Goal: Find specific page/section: Find specific page/section

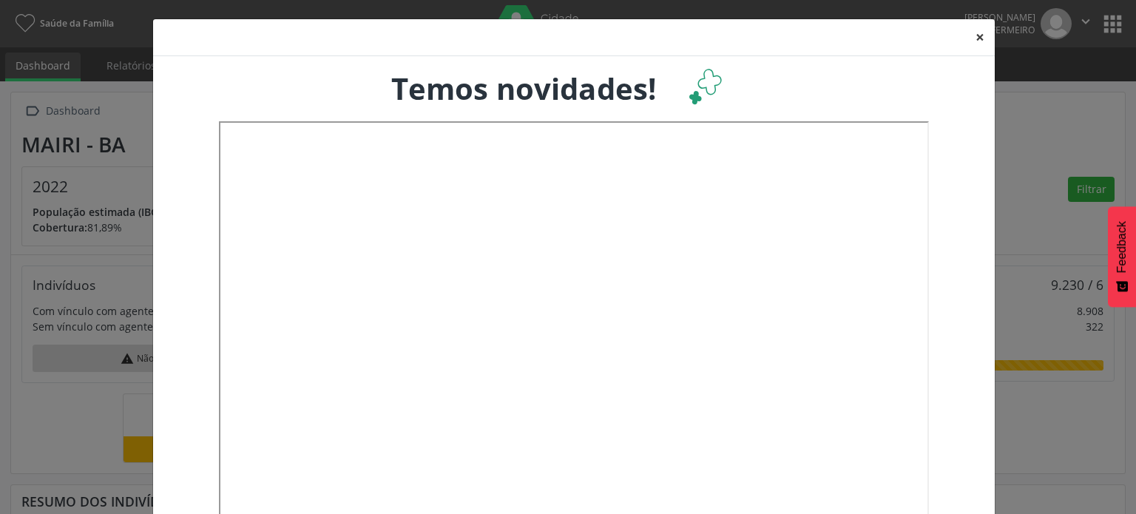
click at [980, 33] on button "×" at bounding box center [980, 37] width 30 height 36
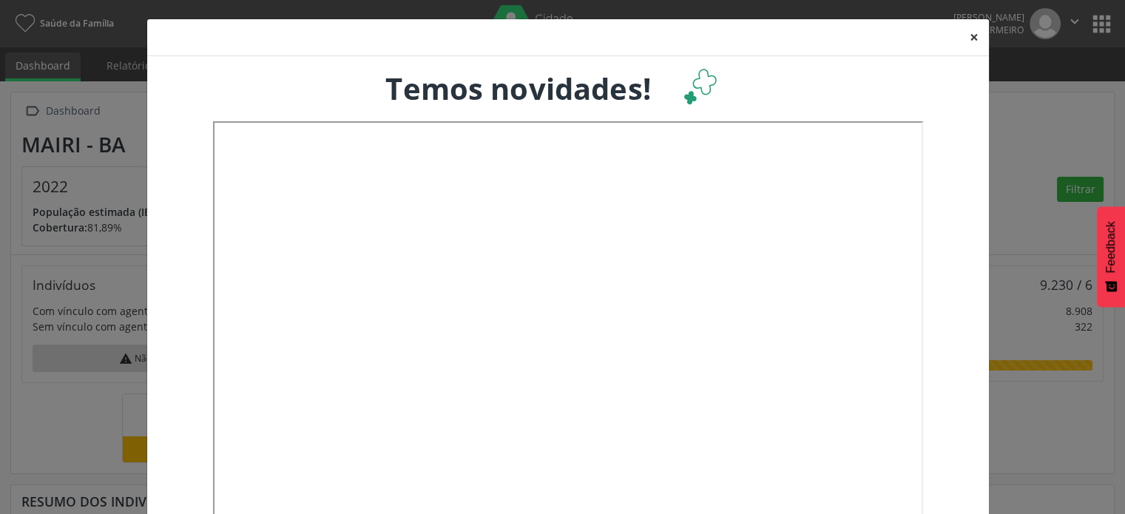
scroll to position [739576, 739453]
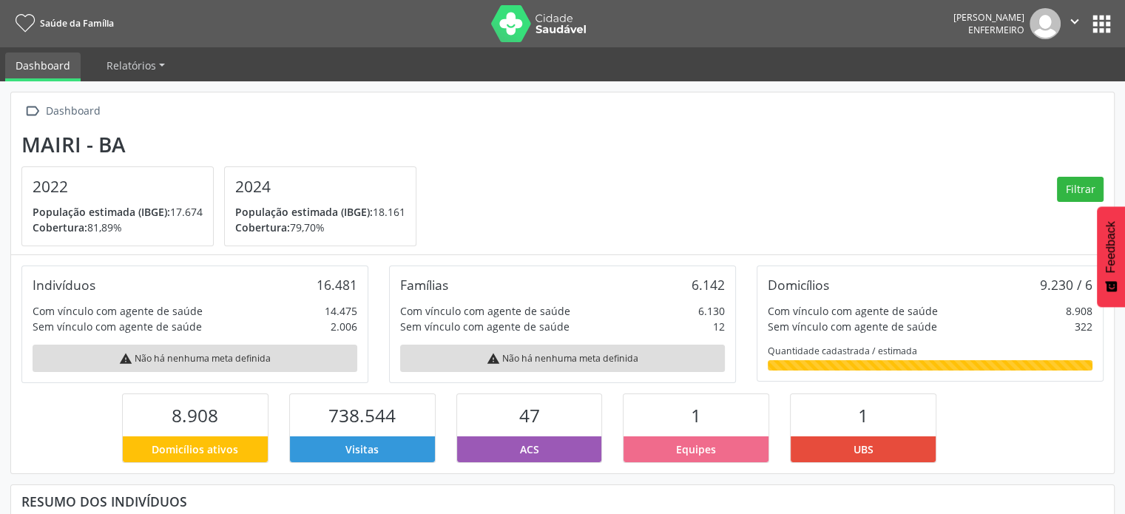
drag, startPoint x: 1120, startPoint y: 16, endPoint x: 1116, endPoint y: 109, distance: 93.3
click at [1116, 109] on div "Saúde da Família [PERSON_NAME] Enfermeiro  Configurações Sair apps Dashboard R…" at bounding box center [562, 257] width 1125 height 514
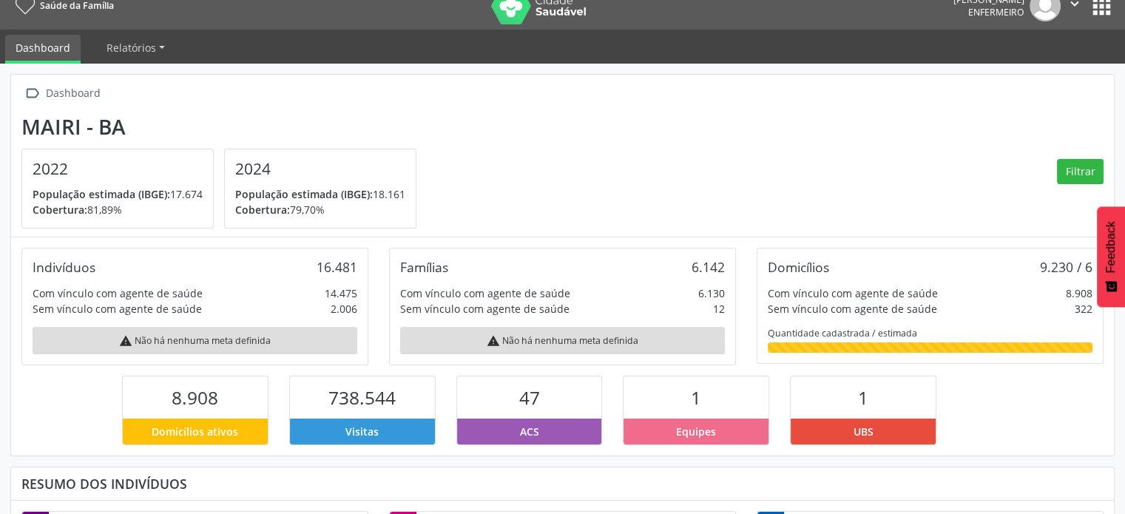
scroll to position [18, 0]
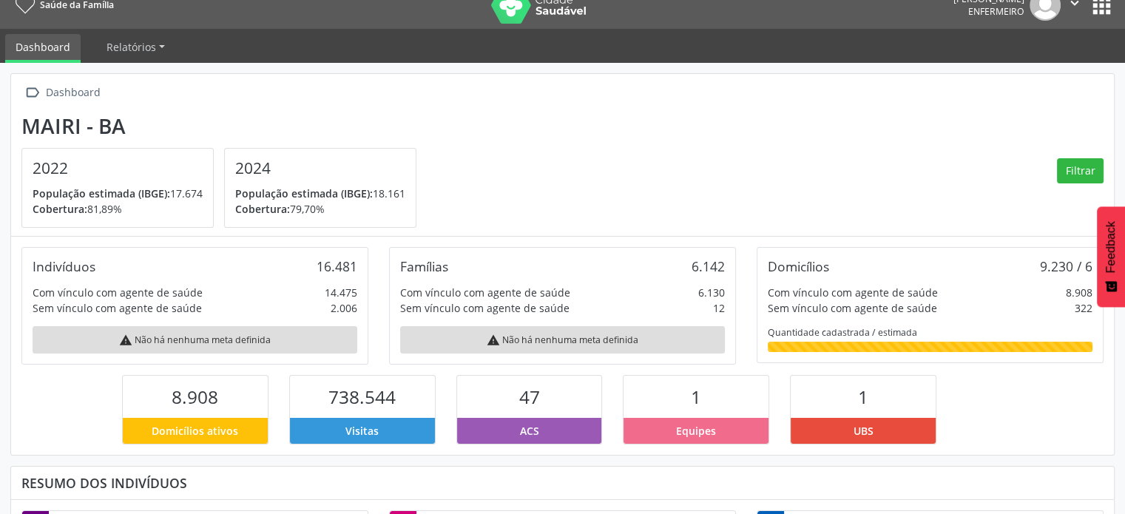
drag, startPoint x: 1098, startPoint y: 126, endPoint x: 1087, endPoint y: 155, distance: 31.6
click at [1087, 155] on section "Mairi - BA 2022 População estimada (IBGE): 17.674 Cobertura: 81,89% 2024 Popula…" at bounding box center [562, 171] width 1082 height 115
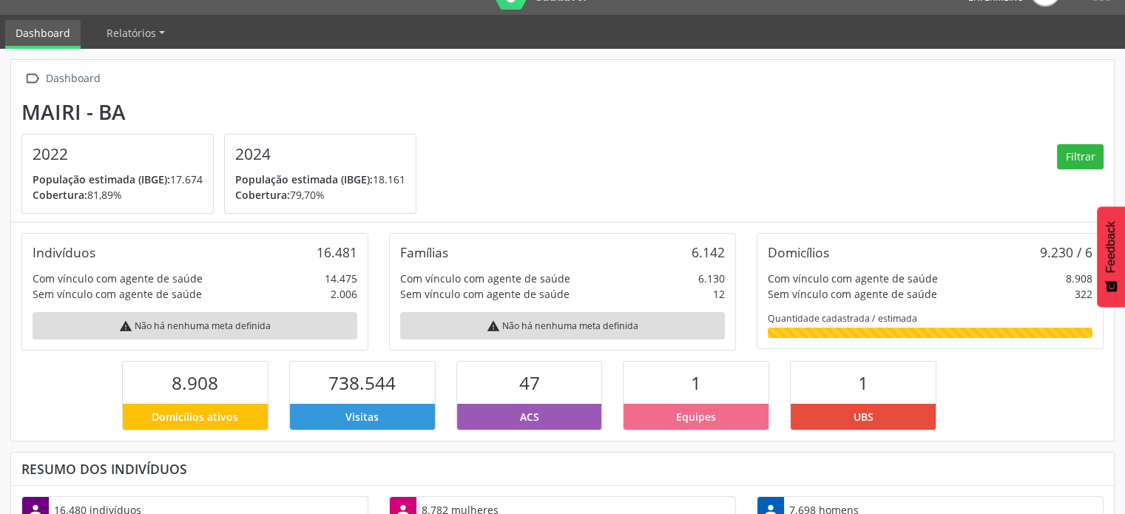
scroll to position [0, 0]
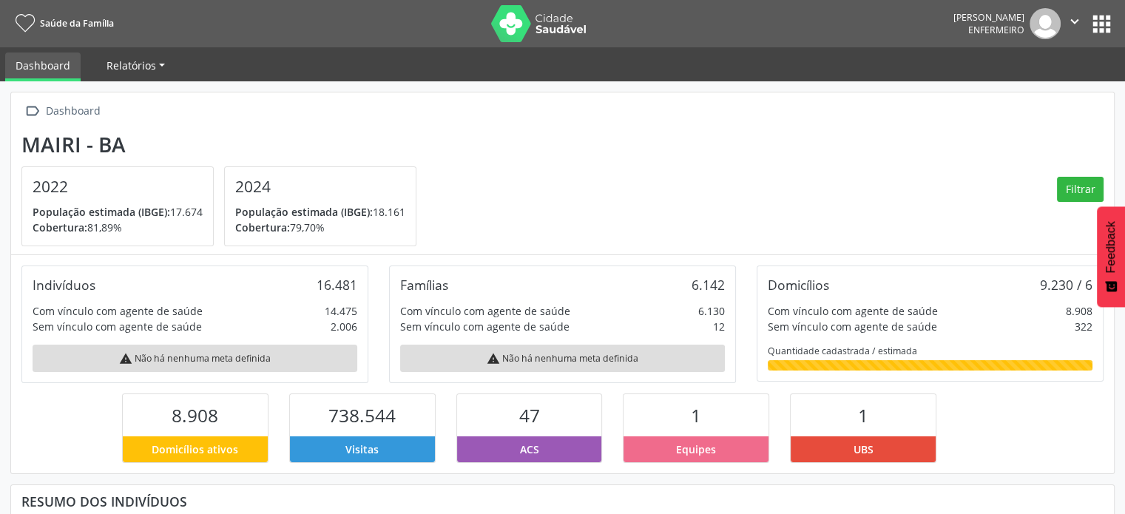
click at [124, 67] on span "Relatórios" at bounding box center [132, 65] width 50 height 14
click at [38, 66] on link "Dashboard" at bounding box center [42, 67] width 75 height 29
click at [51, 109] on div "Dashboard" at bounding box center [73, 111] width 60 height 21
click at [1100, 21] on button "apps" at bounding box center [1102, 24] width 26 height 26
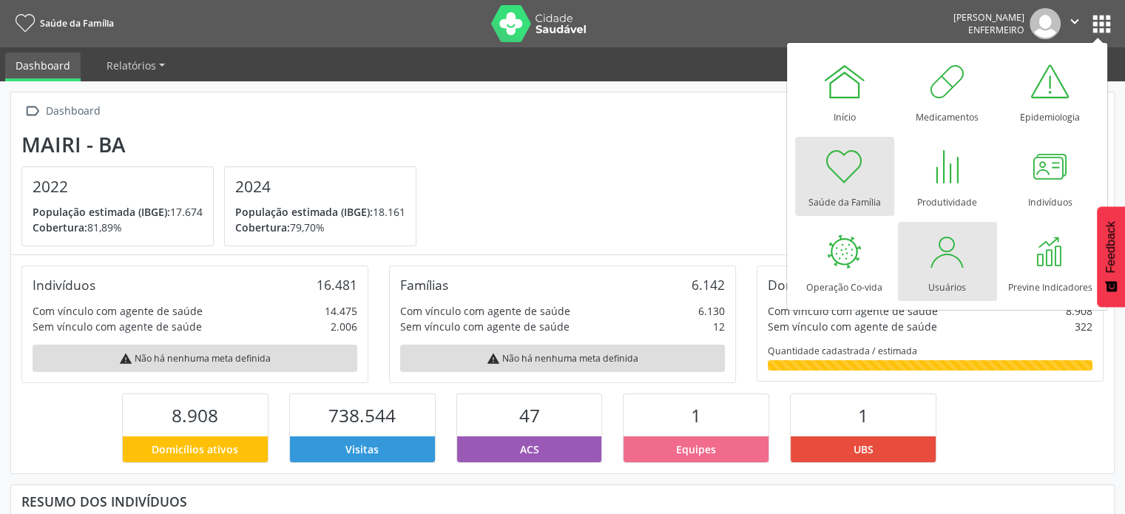
click at [965, 277] on link "Usuários" at bounding box center [947, 261] width 99 height 79
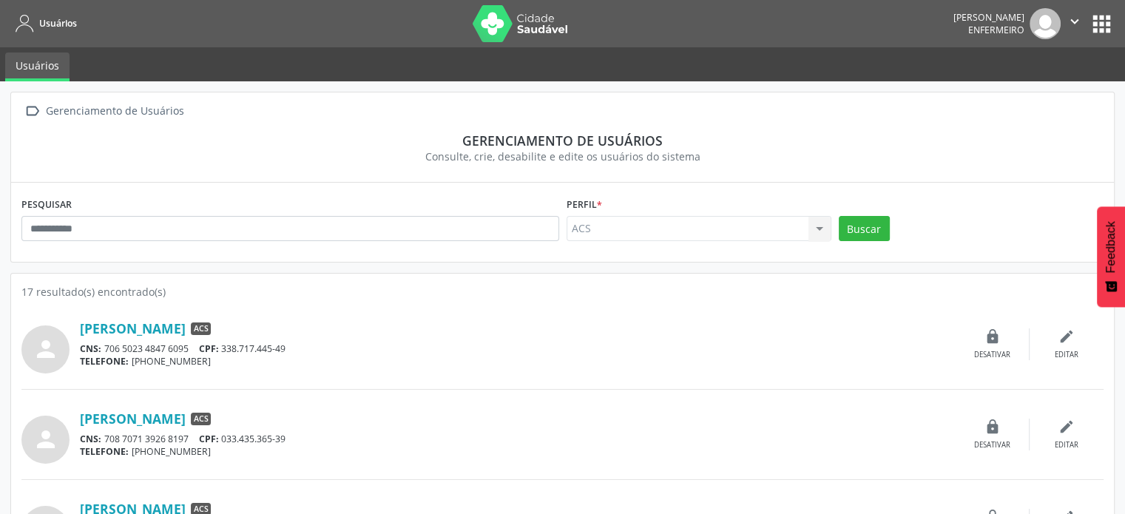
click at [1073, 21] on icon "" at bounding box center [1075, 21] width 16 height 16
click at [1100, 21] on button "apps" at bounding box center [1102, 24] width 26 height 26
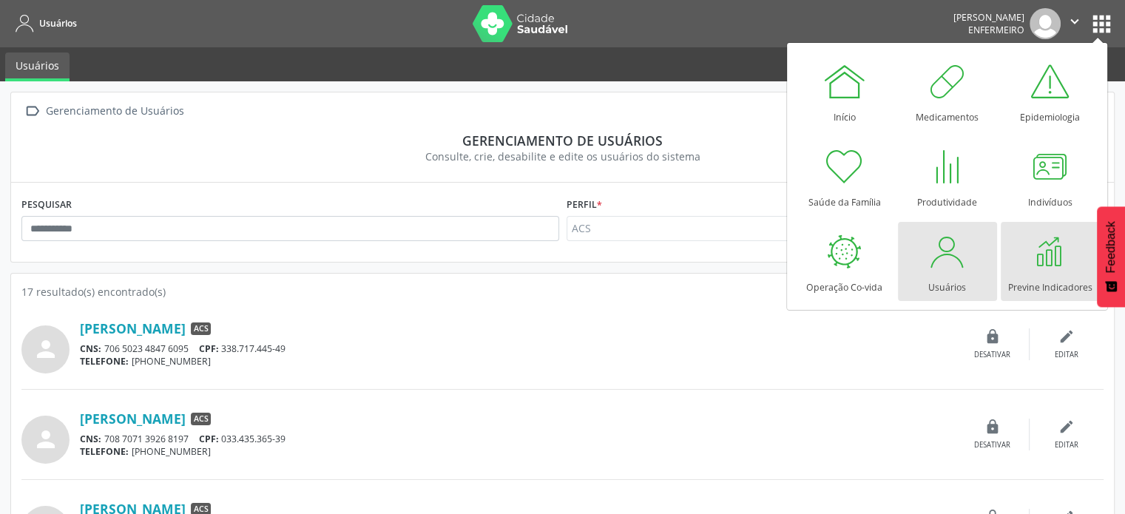
click at [1043, 254] on div at bounding box center [1050, 251] width 44 height 44
